Goal: Find specific page/section: Find specific page/section

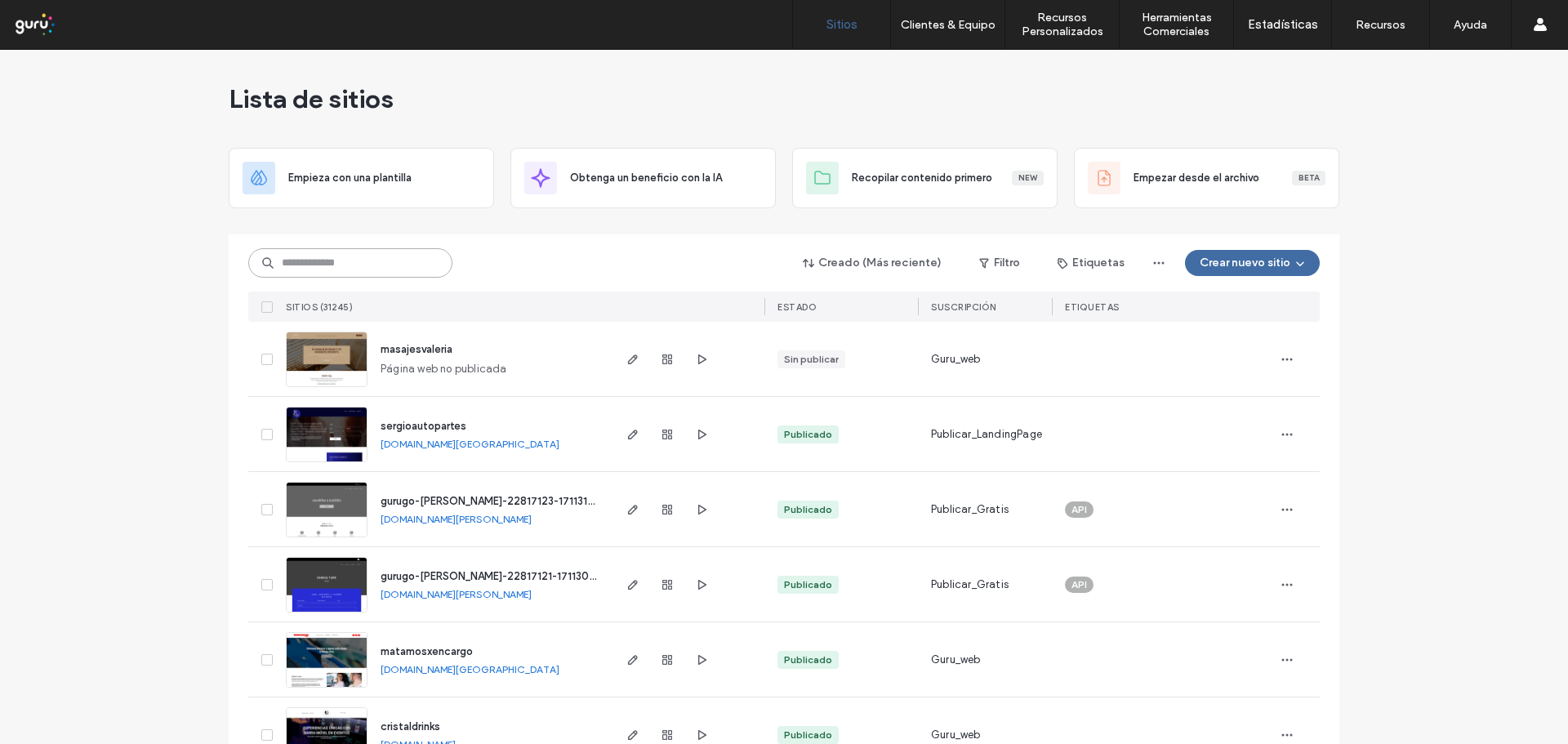
click at [325, 261] on input at bounding box center [350, 263] width 205 height 29
click at [386, 268] on input at bounding box center [350, 263] width 205 height 29
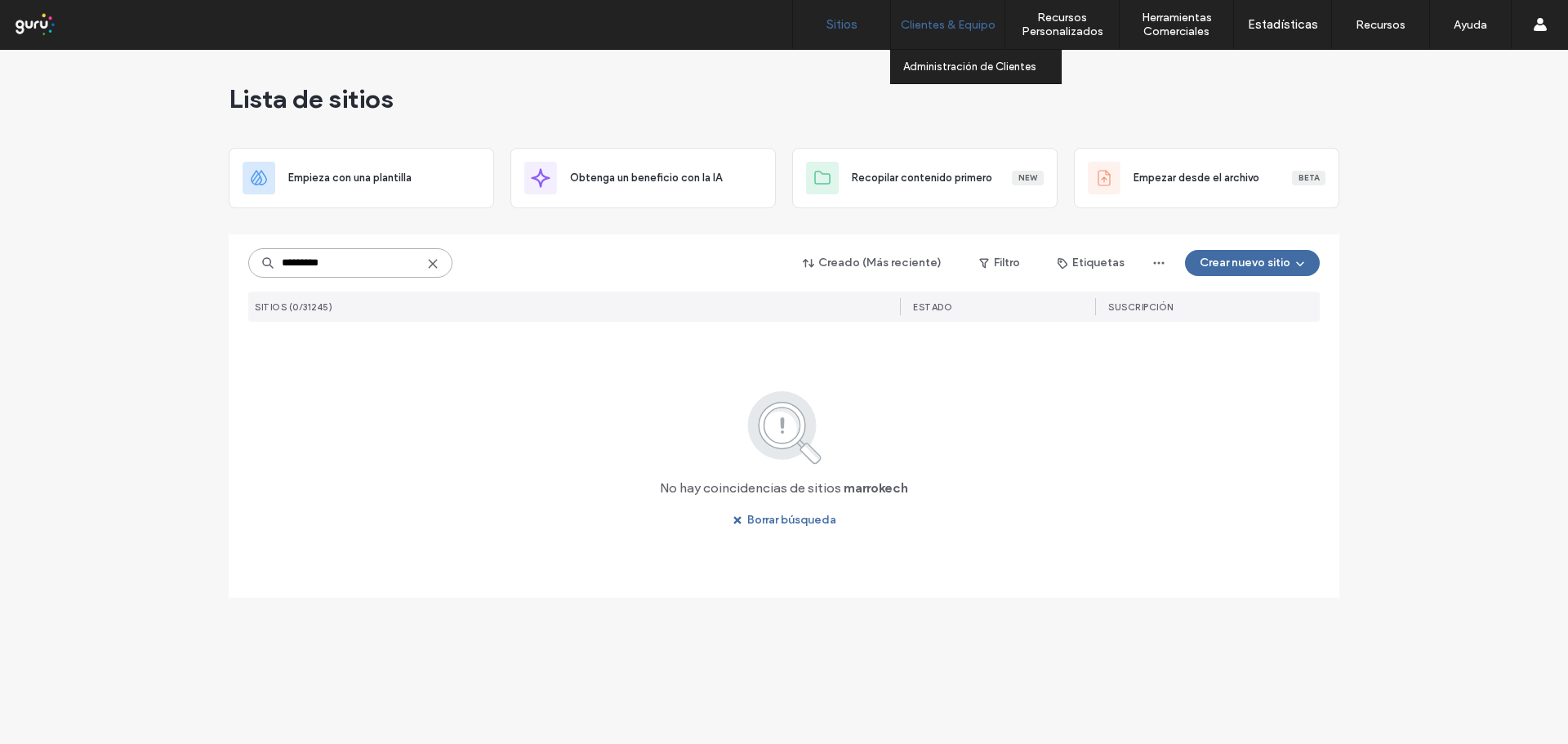
type input "*********"
click at [438, 262] on icon at bounding box center [433, 263] width 13 height 13
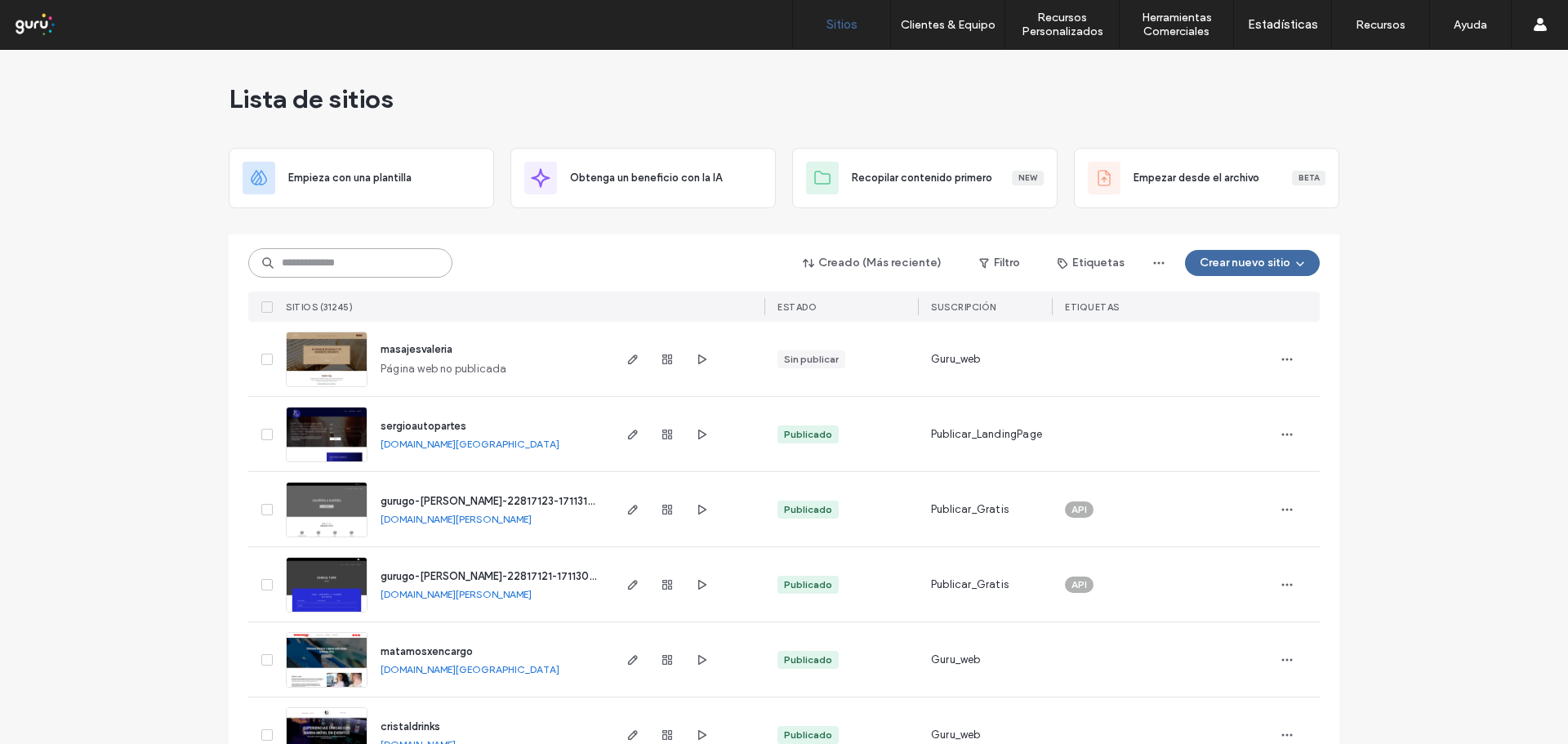
paste input "**********"
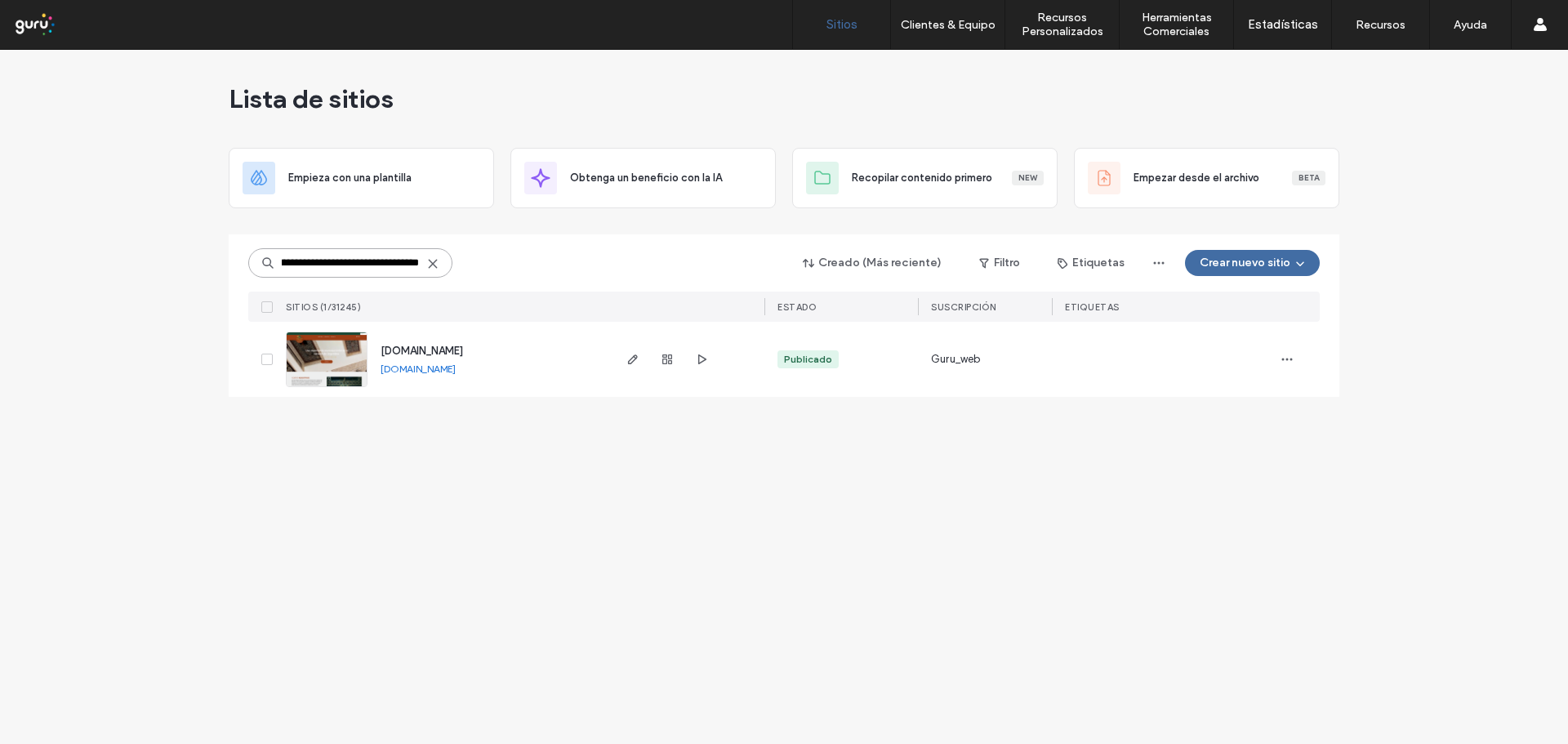
type input "**********"
click at [463, 347] on span "[DOMAIN_NAME]" at bounding box center [422, 350] width 83 height 12
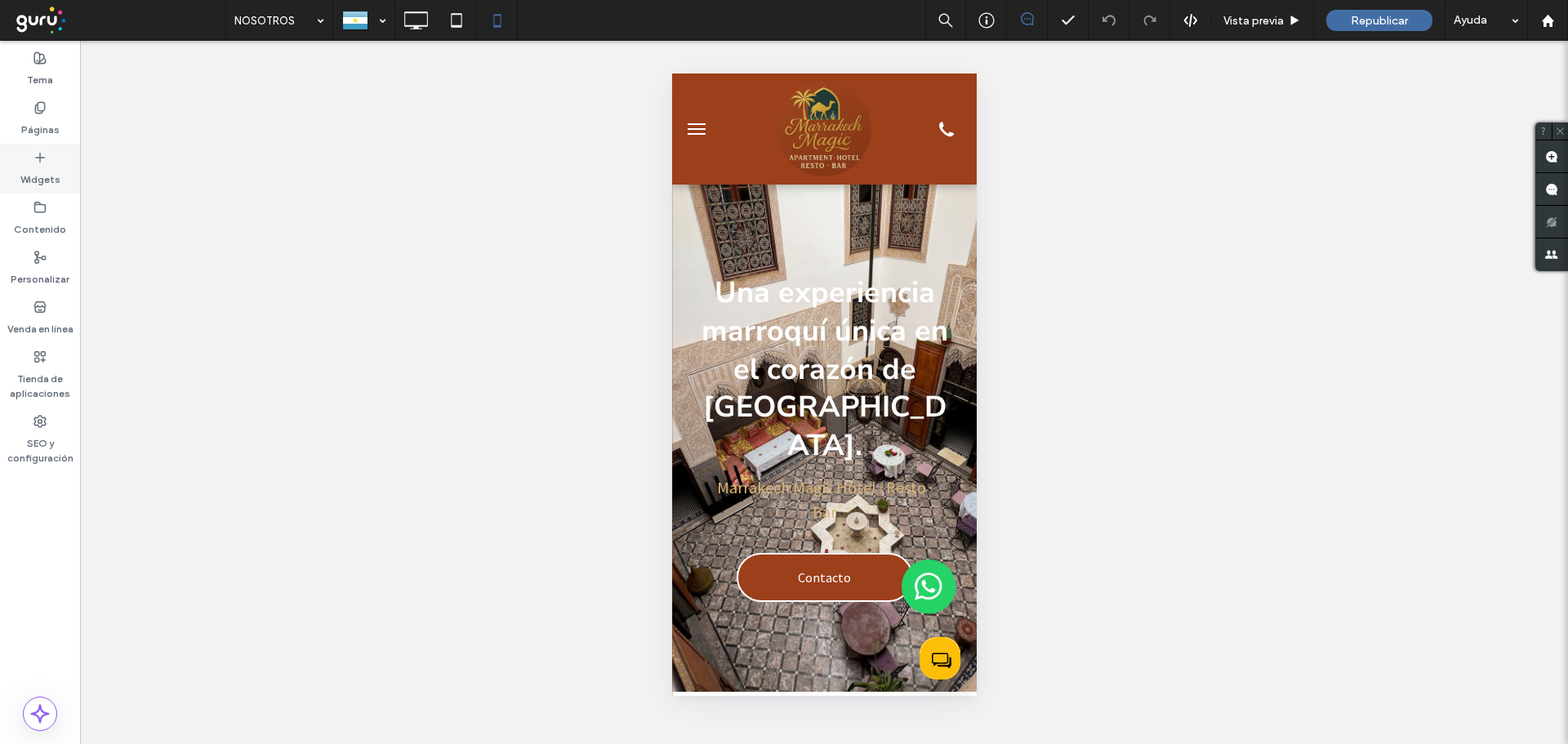
click at [41, 160] on icon at bounding box center [39, 158] width 13 height 13
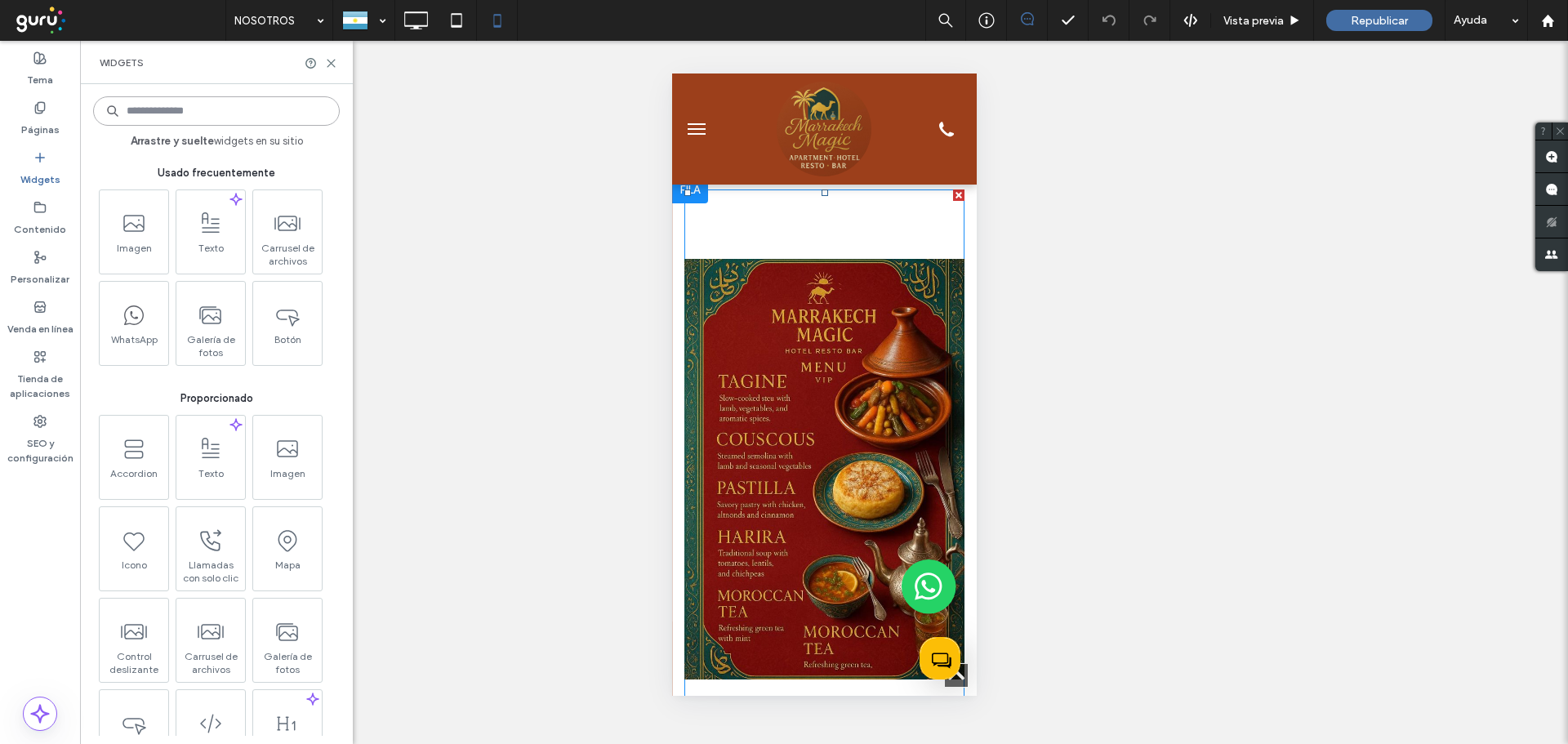
scroll to position [3022, 0]
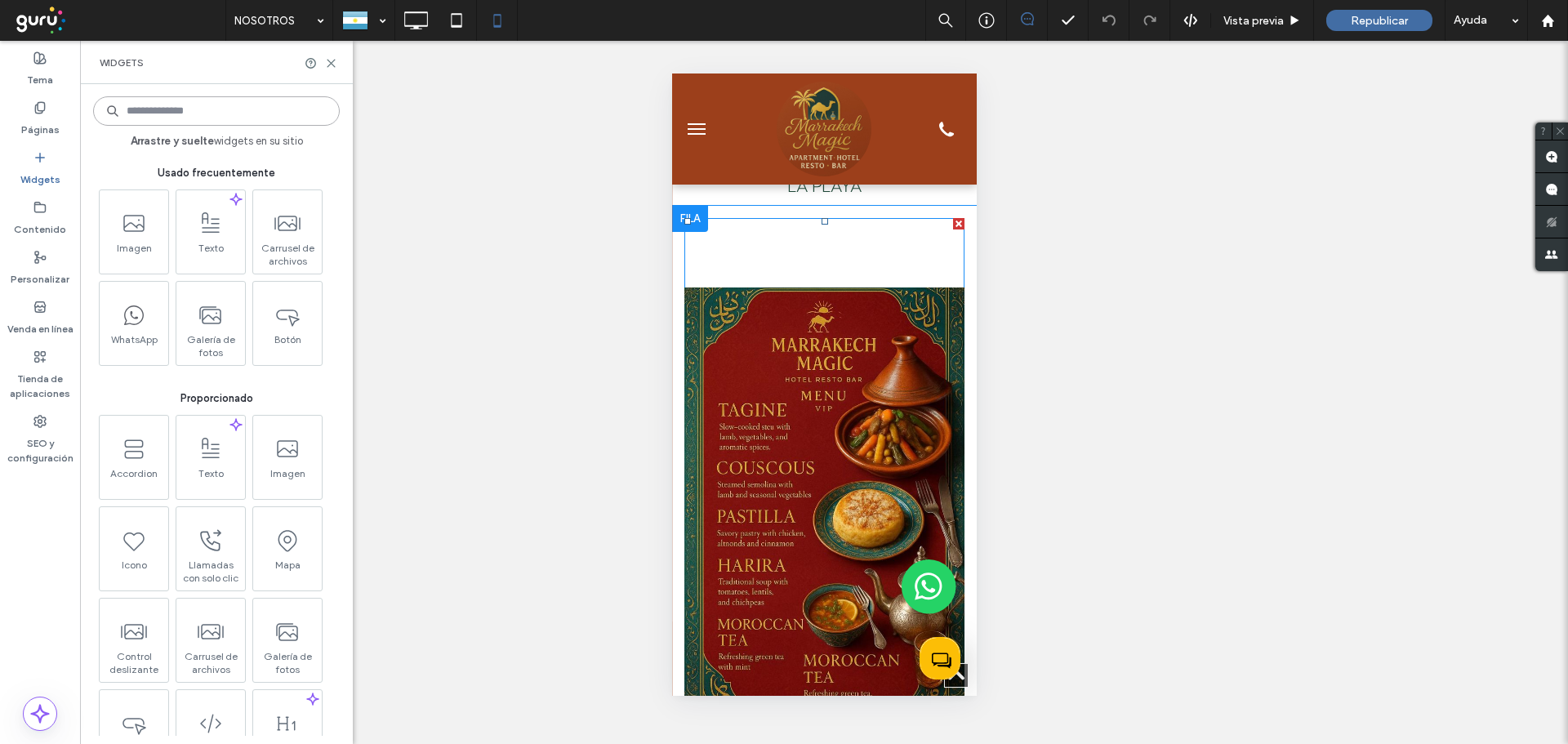
click at [952, 218] on div at bounding box center [958, 224] width 11 height 11
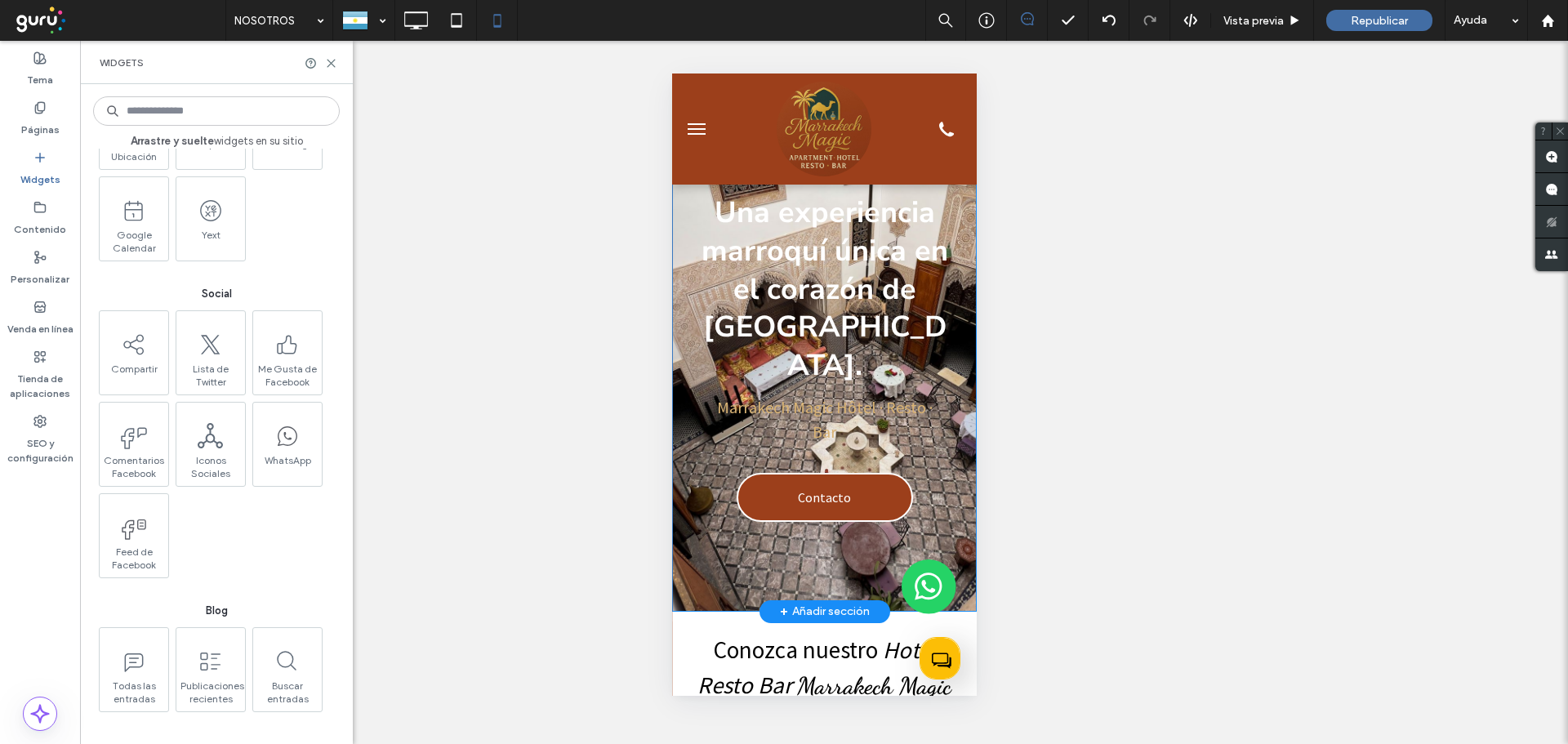
scroll to position [0, 0]
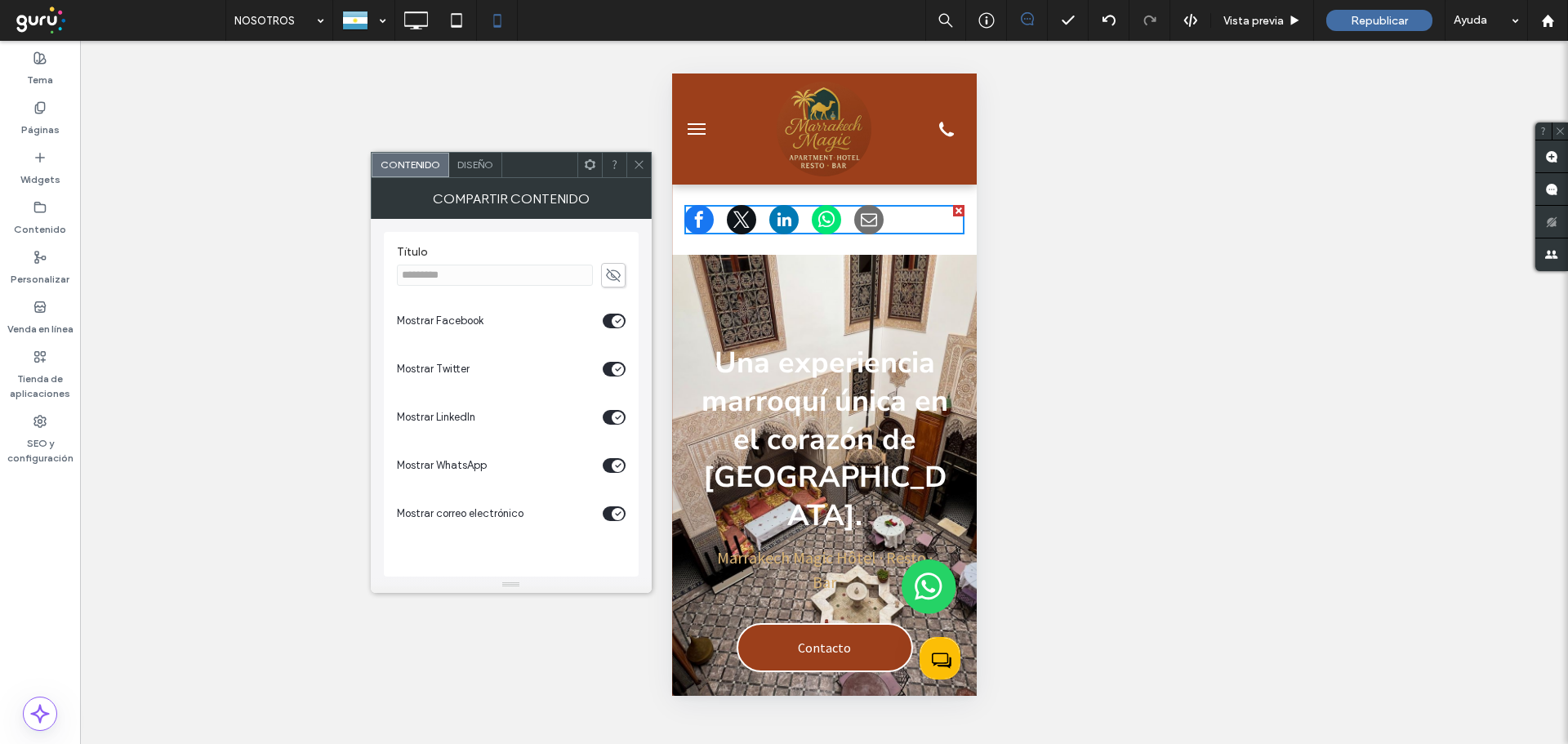
click at [613, 419] on div "toggle" at bounding box center [617, 417] width 12 height 12
click at [608, 516] on div "toggle" at bounding box center [614, 514] width 23 height 15
click at [617, 368] on icon "toggle" at bounding box center [617, 369] width 6 height 5
click at [609, 275] on icon at bounding box center [614, 275] width 17 height 18
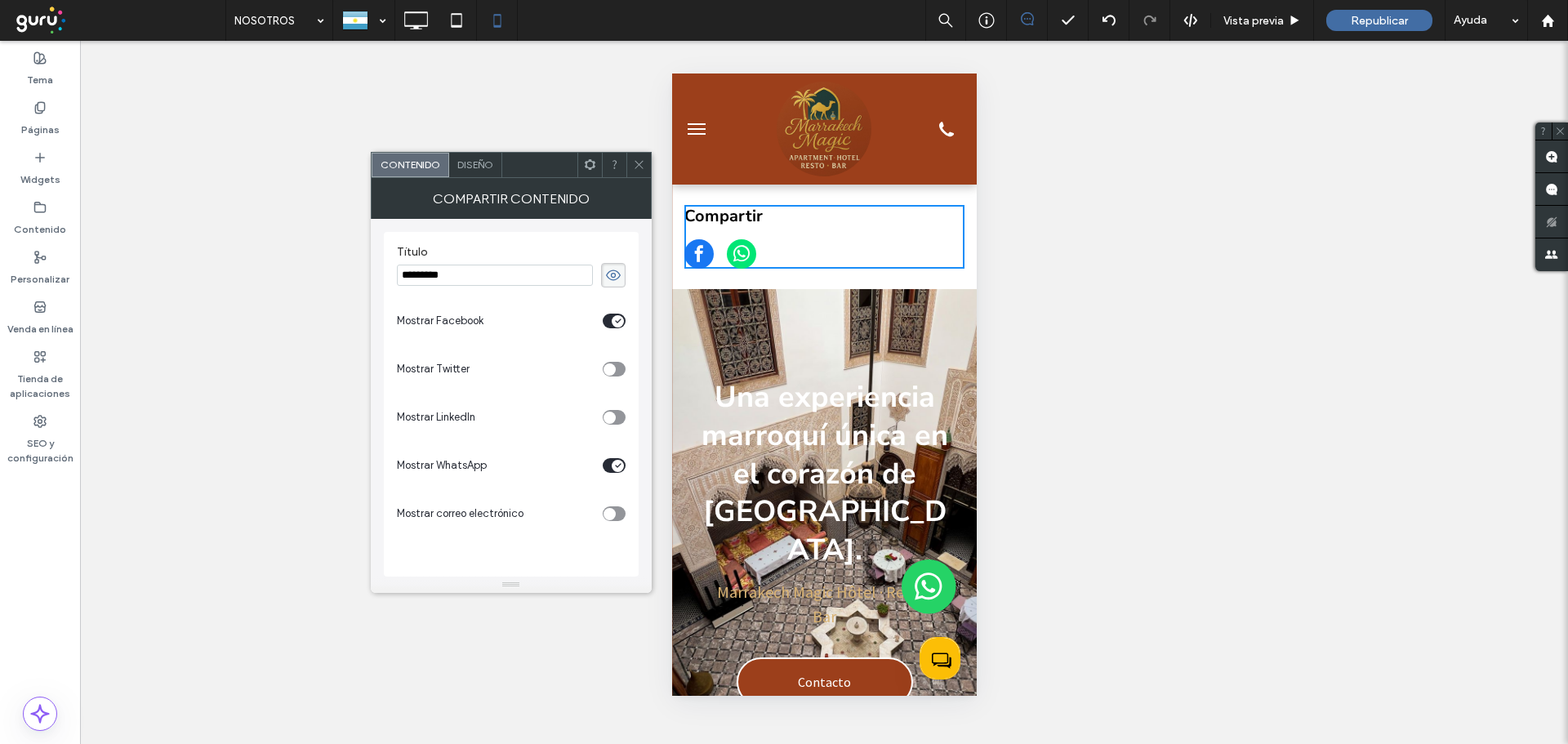
click at [483, 169] on span "Diseño" at bounding box center [474, 164] width 36 height 12
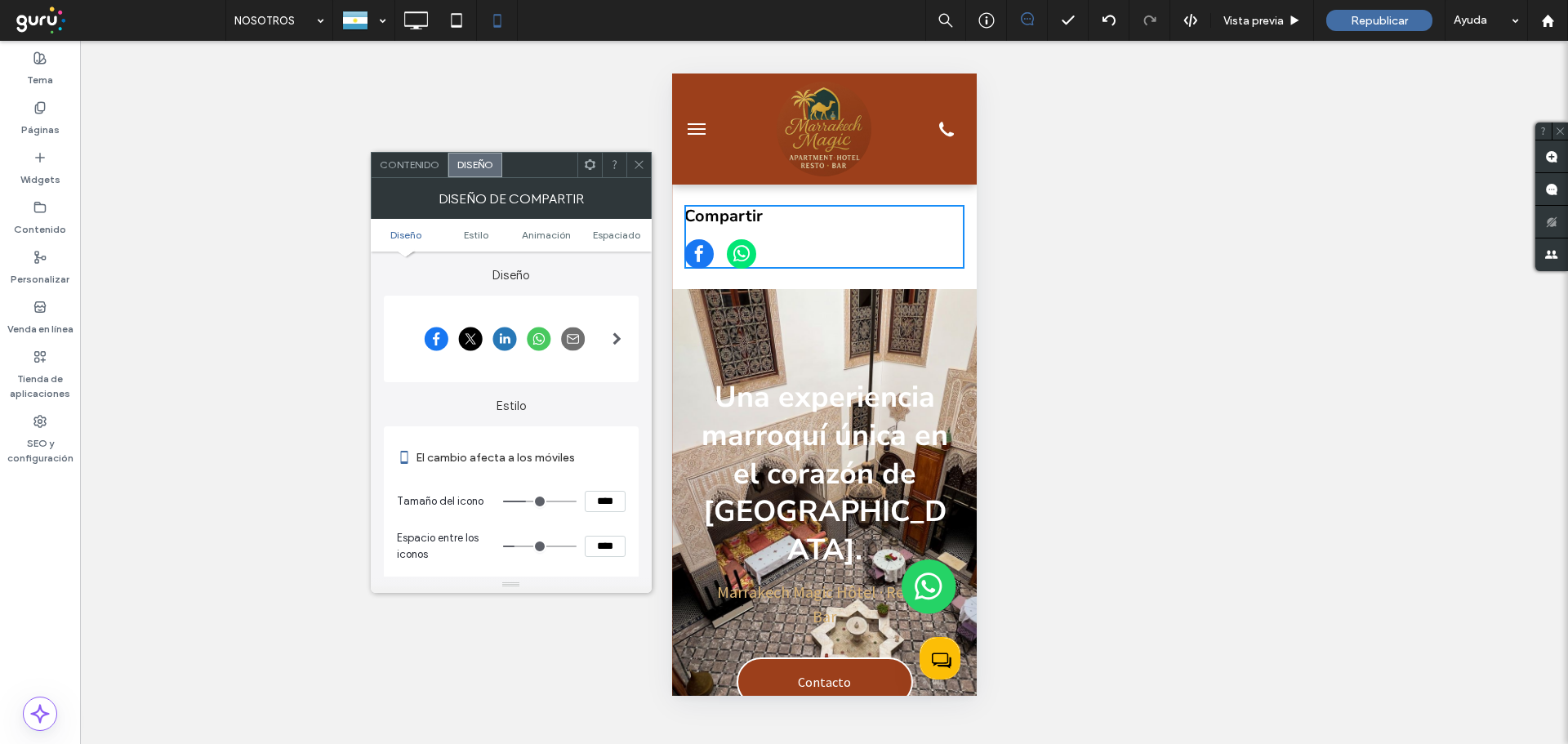
click at [617, 333] on span at bounding box center [617, 339] width 9 height 13
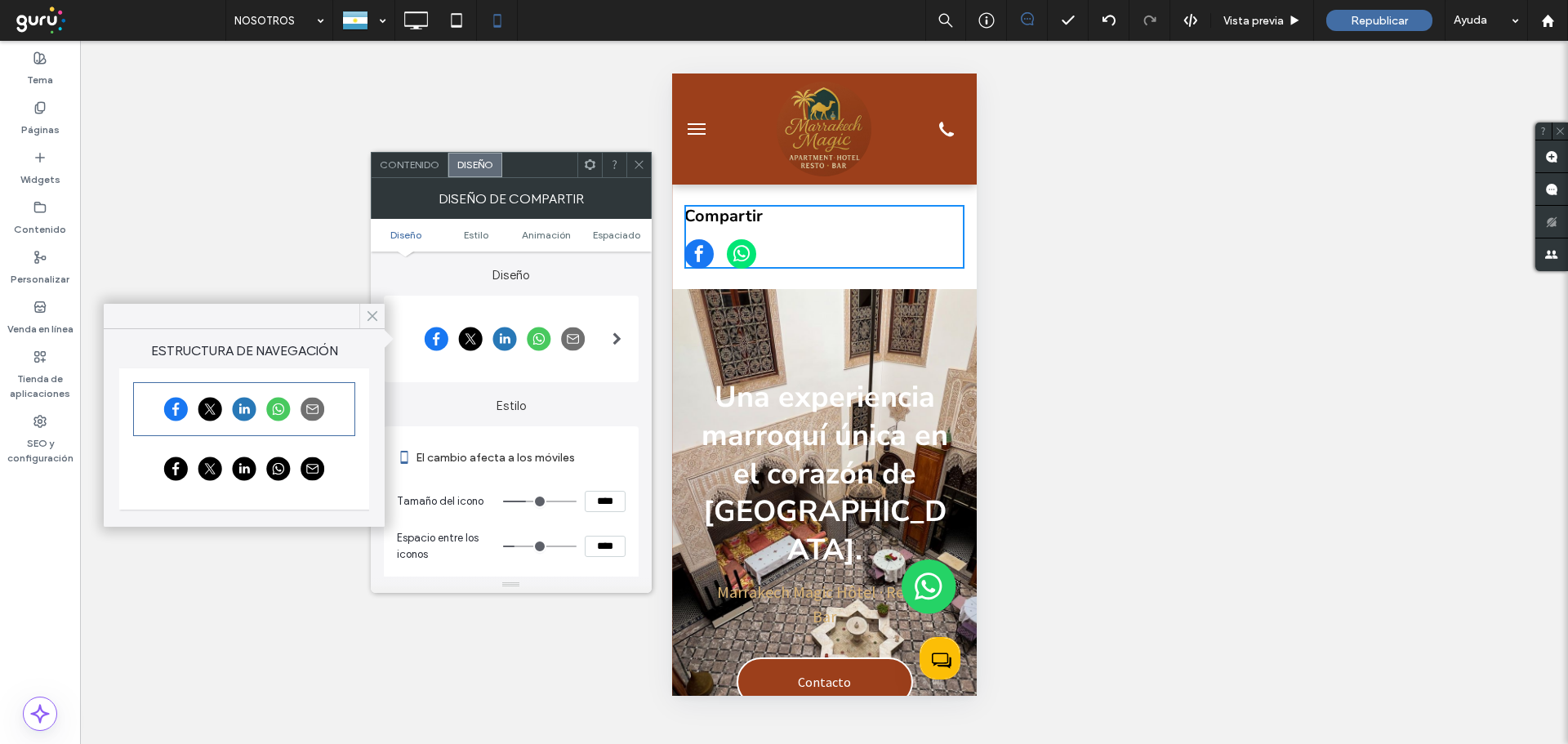
click at [366, 315] on icon at bounding box center [373, 316] width 15 height 15
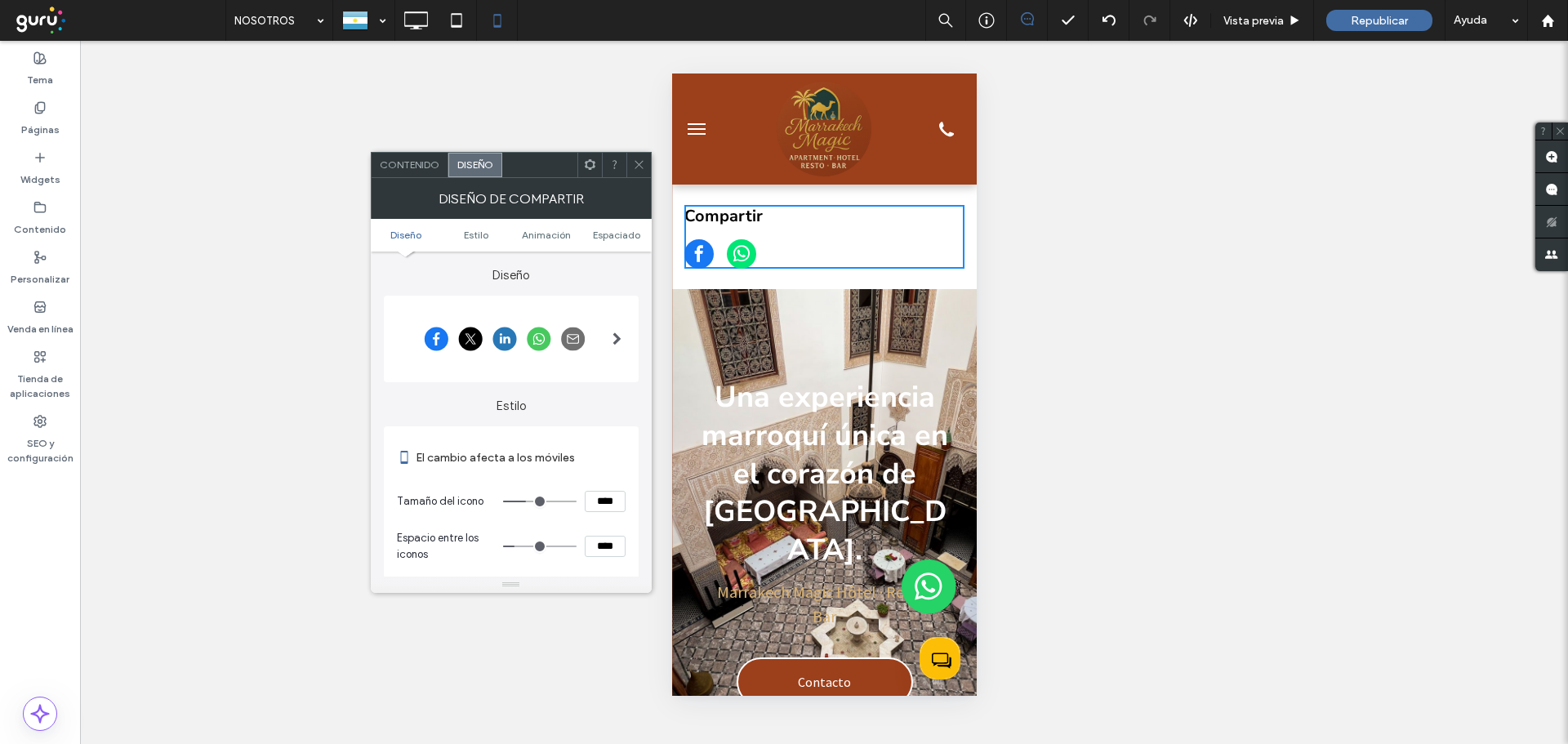
click at [617, 339] on span at bounding box center [617, 339] width 9 height 13
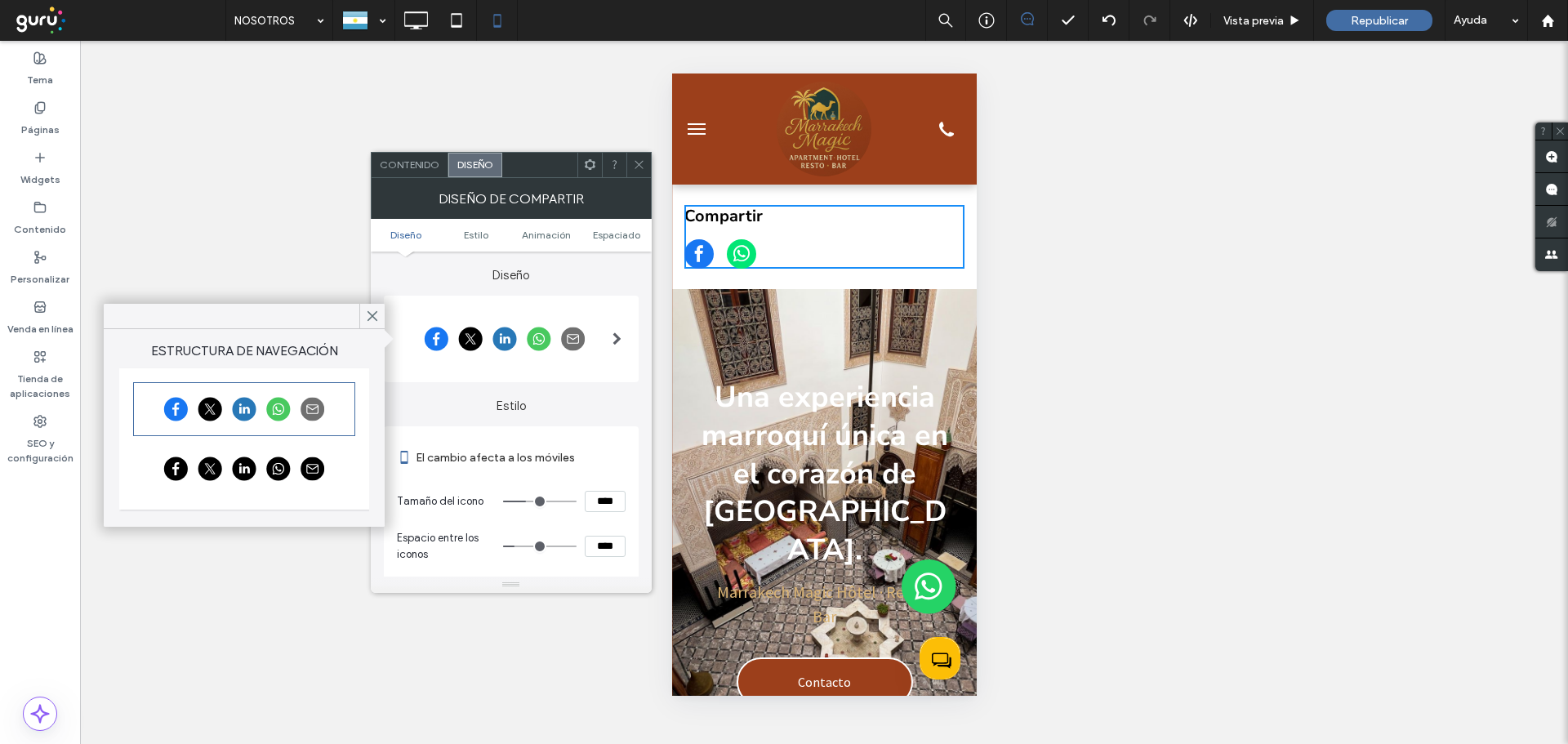
click at [373, 322] on icon at bounding box center [373, 316] width 15 height 15
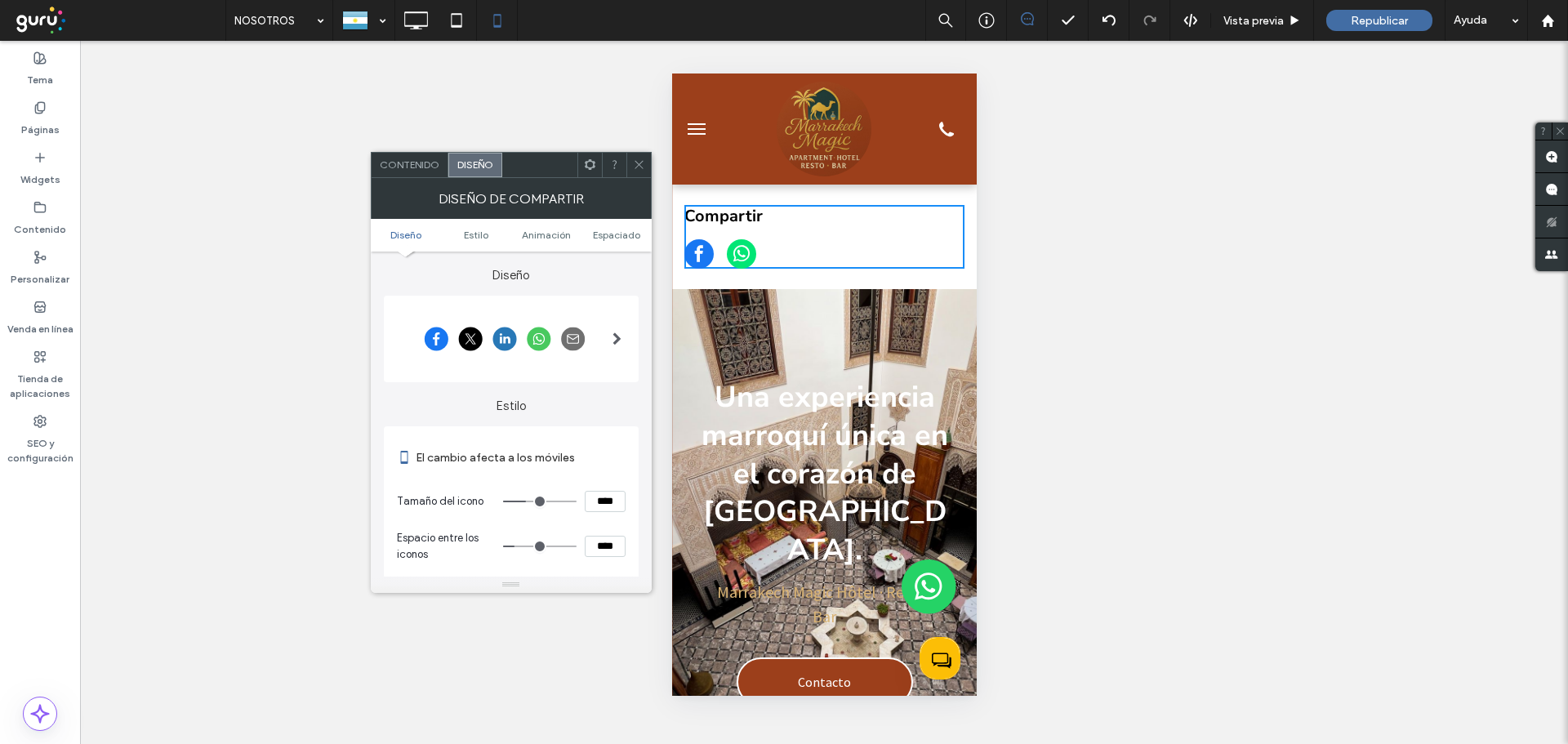
click at [398, 232] on span "Diseño" at bounding box center [406, 234] width 31 height 12
click at [415, 235] on span "Diseño" at bounding box center [406, 234] width 31 height 12
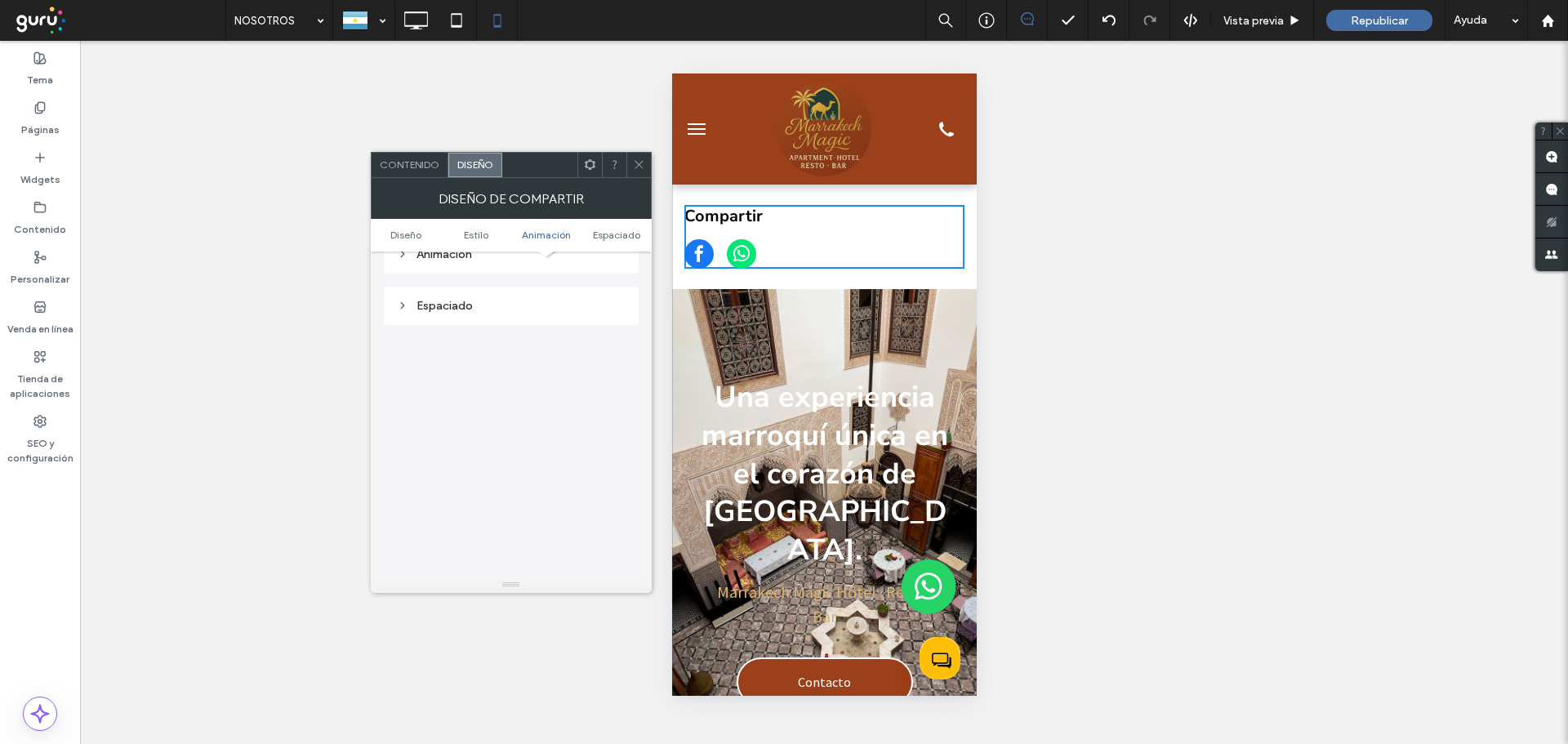
scroll to position [430, 0]
click at [637, 160] on icon at bounding box center [639, 164] width 12 height 12
